Goal: Book appointment/travel/reservation

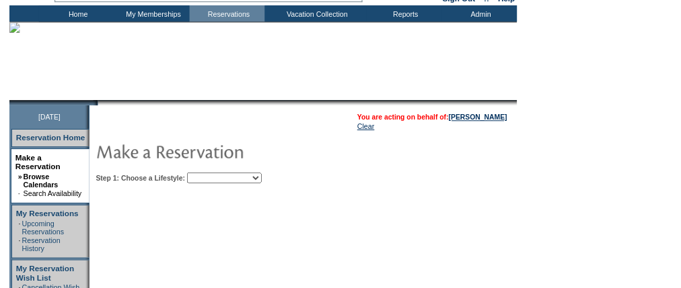
scroll to position [108, 0]
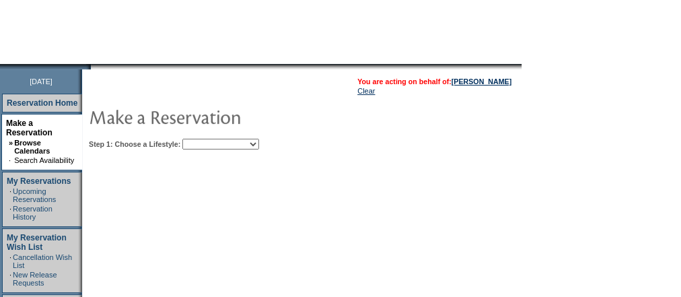
click at [259, 145] on select "Beach Leisure Metropolitan Mountain OIAL for Adventure OIAL for Couples OIAL fo…" at bounding box center [220, 144] width 77 height 11
select select "Metropolitan"
click at [205, 139] on select "Beach Leisure Metropolitan Mountain OIAL for Adventure OIAL for Couples OIAL fo…" at bounding box center [220, 144] width 77 height 11
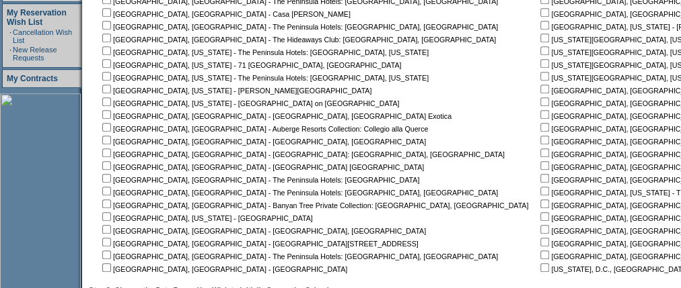
scroll to position [323, 0]
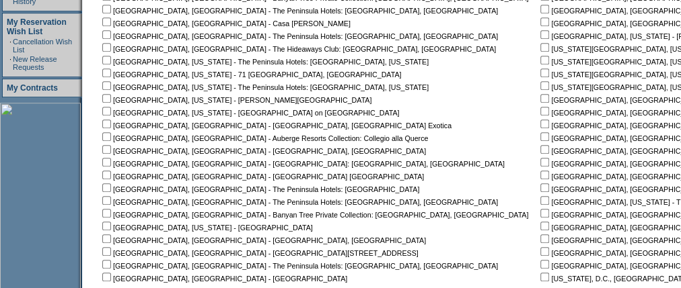
click at [540, 147] on input "checkbox" at bounding box center [544, 149] width 9 height 9
checkbox input "true"
click at [540, 135] on input "checkbox" at bounding box center [544, 136] width 9 height 9
checkbox input "true"
click at [540, 121] on input "checkbox" at bounding box center [544, 124] width 9 height 9
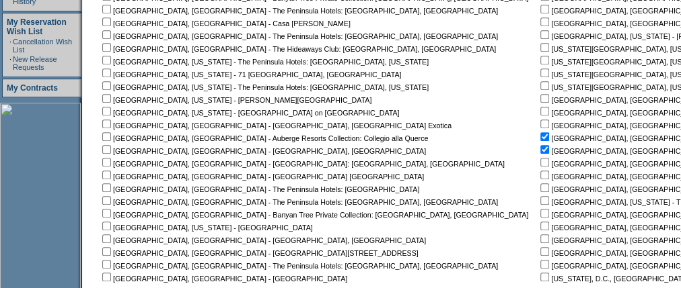
checkbox input "true"
click at [540, 110] on input "checkbox" at bounding box center [544, 111] width 9 height 9
checkbox input "true"
click at [540, 98] on input "checkbox" at bounding box center [544, 98] width 9 height 9
checkbox input "true"
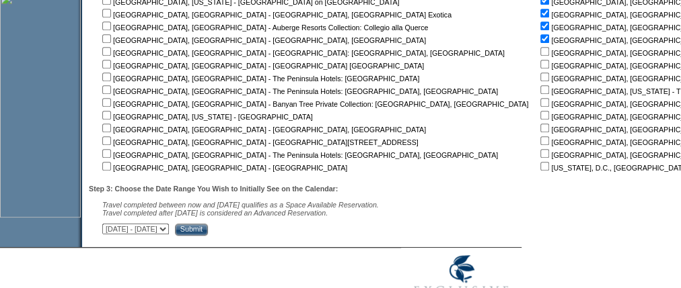
scroll to position [481, 0]
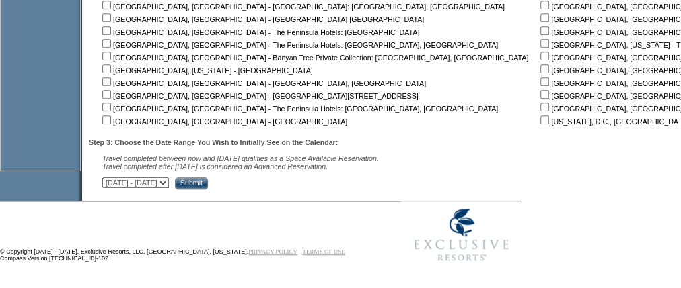
click at [169, 184] on select "[DATE] - [DATE] [DATE] - [DATE] [DATE] - [DATE] [DATE] - [DATE] [DATE] - [DATE]…" at bounding box center [135, 183] width 67 height 11
select select "[DATE]|[DATE]"
click at [109, 178] on select "[DATE] - [DATE] [DATE] - [DATE] [DATE] - [DATE] [DATE] - [DATE] [DATE] - [DATE]…" at bounding box center [135, 183] width 67 height 11
click at [208, 183] on input "Submit" at bounding box center [191, 184] width 33 height 12
